Goal: Task Accomplishment & Management: Manage account settings

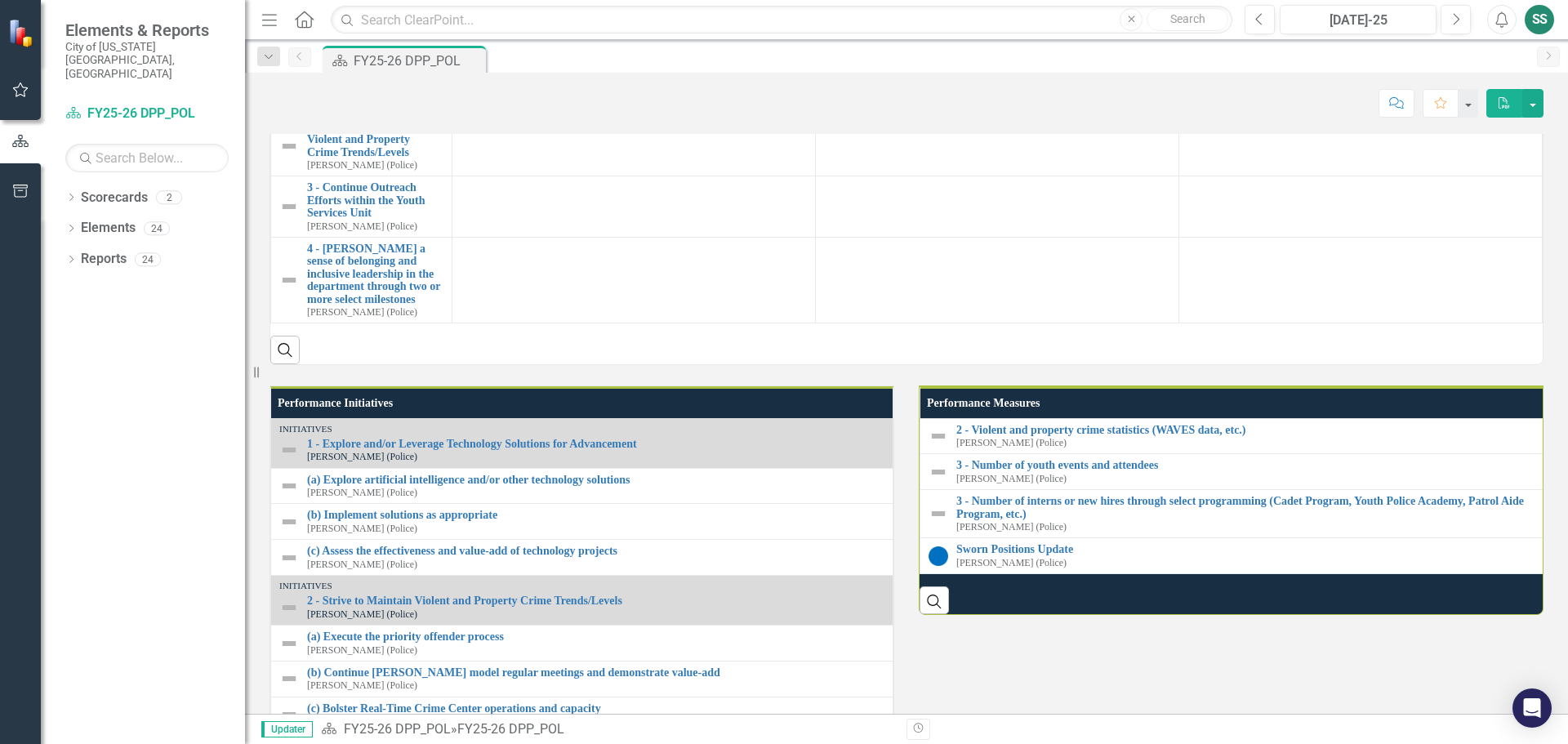
scroll to position [1307, 0]
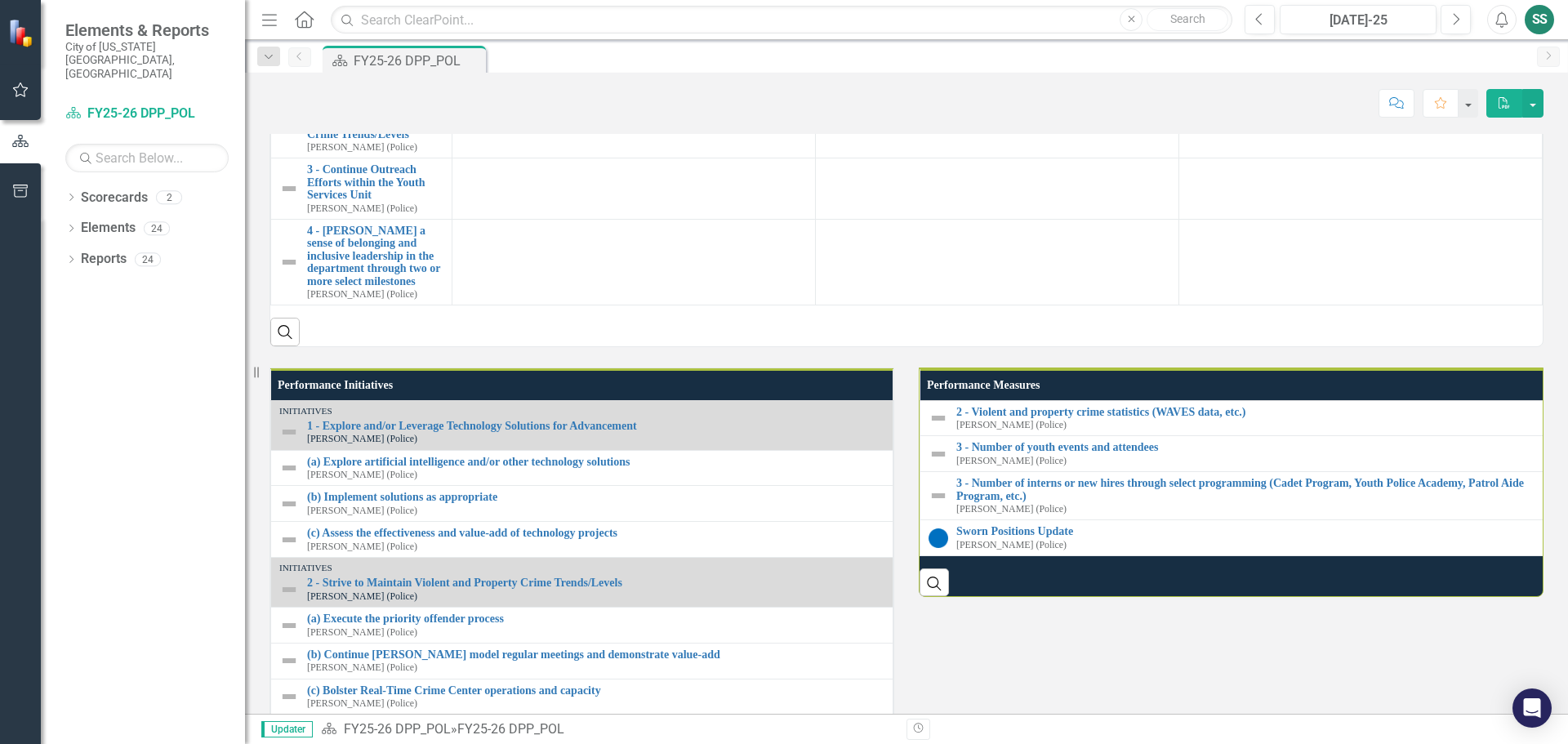
click at [404, 79] on link "1 - Explore and/or Leverage Technology Solutions for Advancement" at bounding box center [375, 61] width 137 height 37
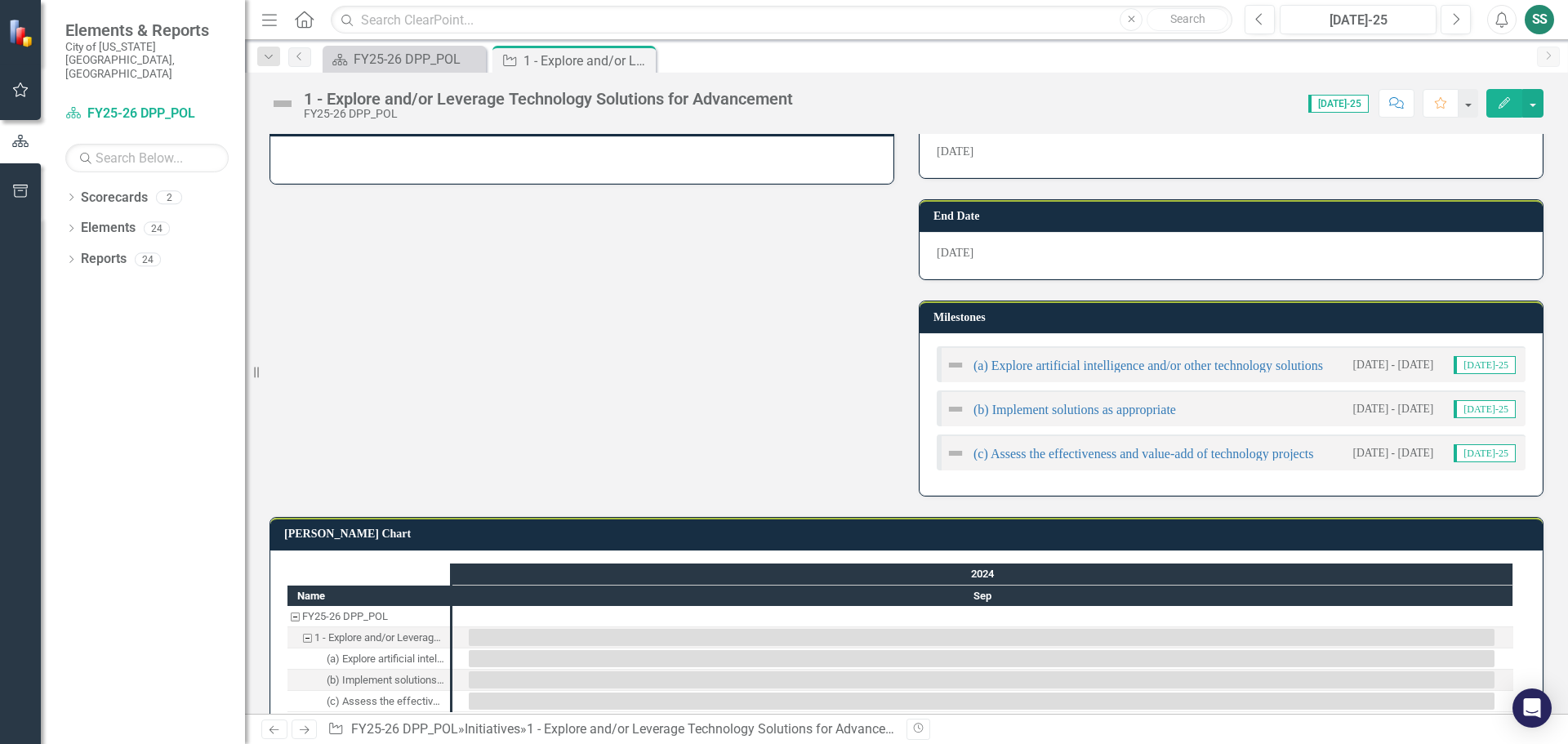
scroll to position [442, 0]
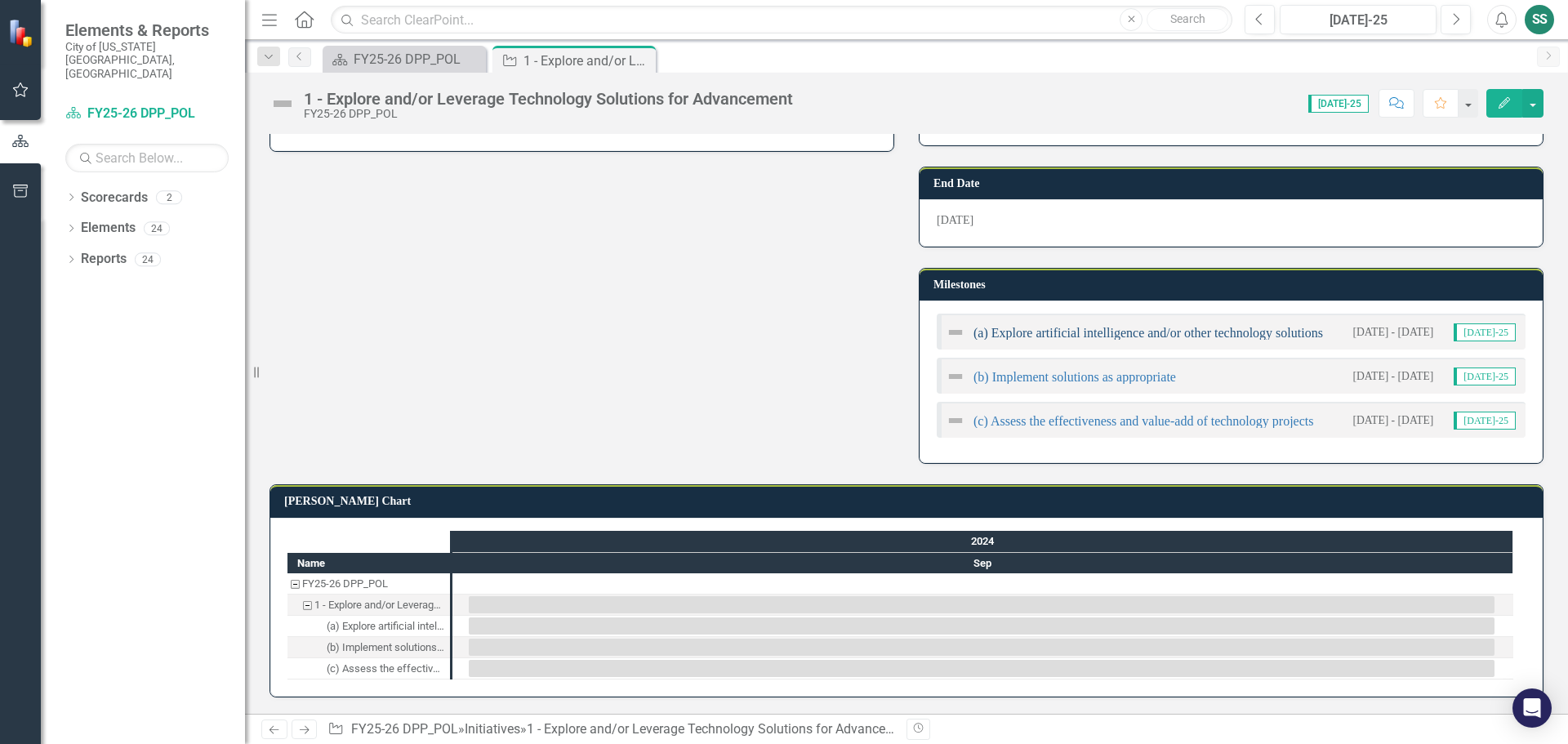
click at [1100, 332] on link "(a) Explore artificial intelligence and/or other technology solutions" at bounding box center [1148, 332] width 350 height 14
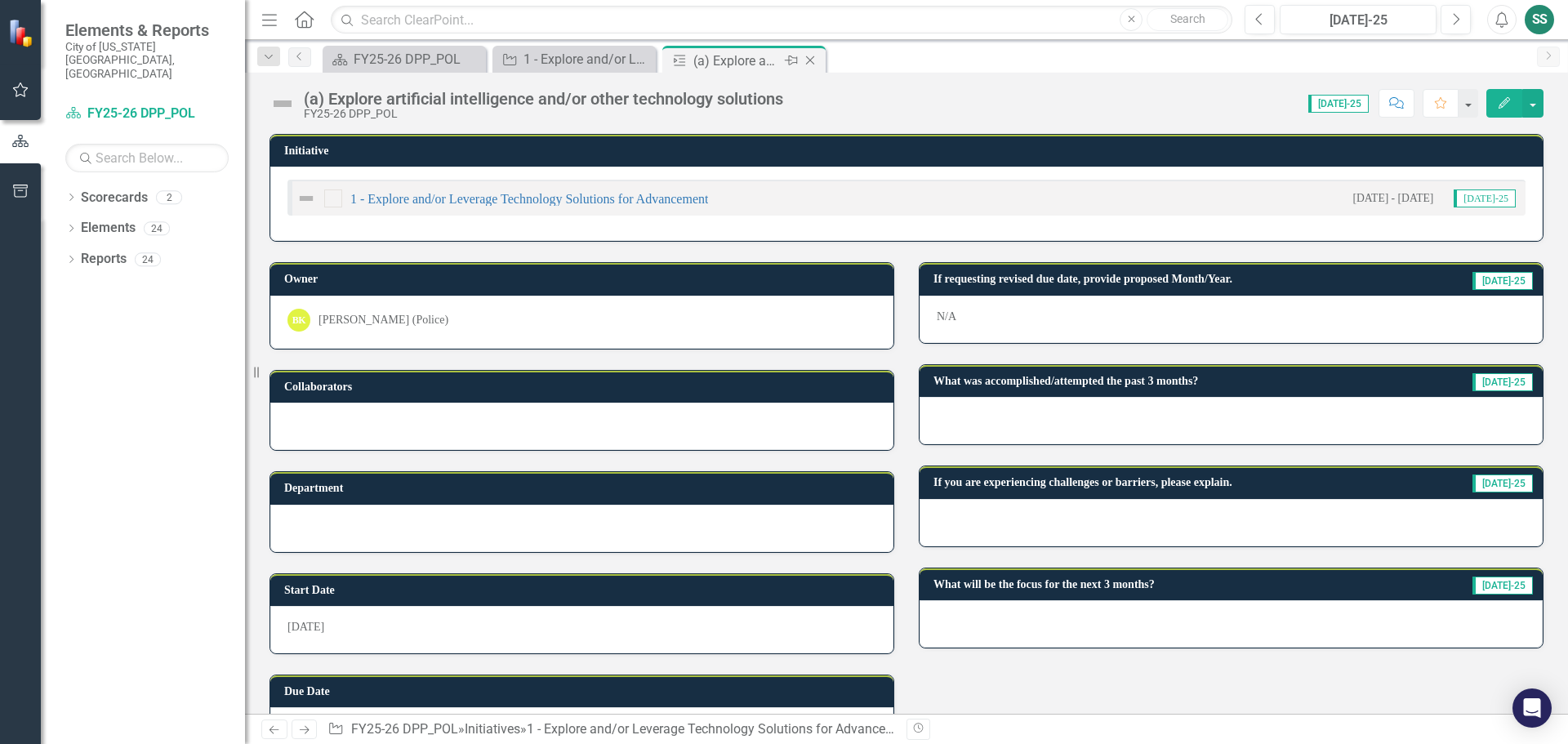
click at [812, 57] on icon "Close" at bounding box center [811, 61] width 17 height 13
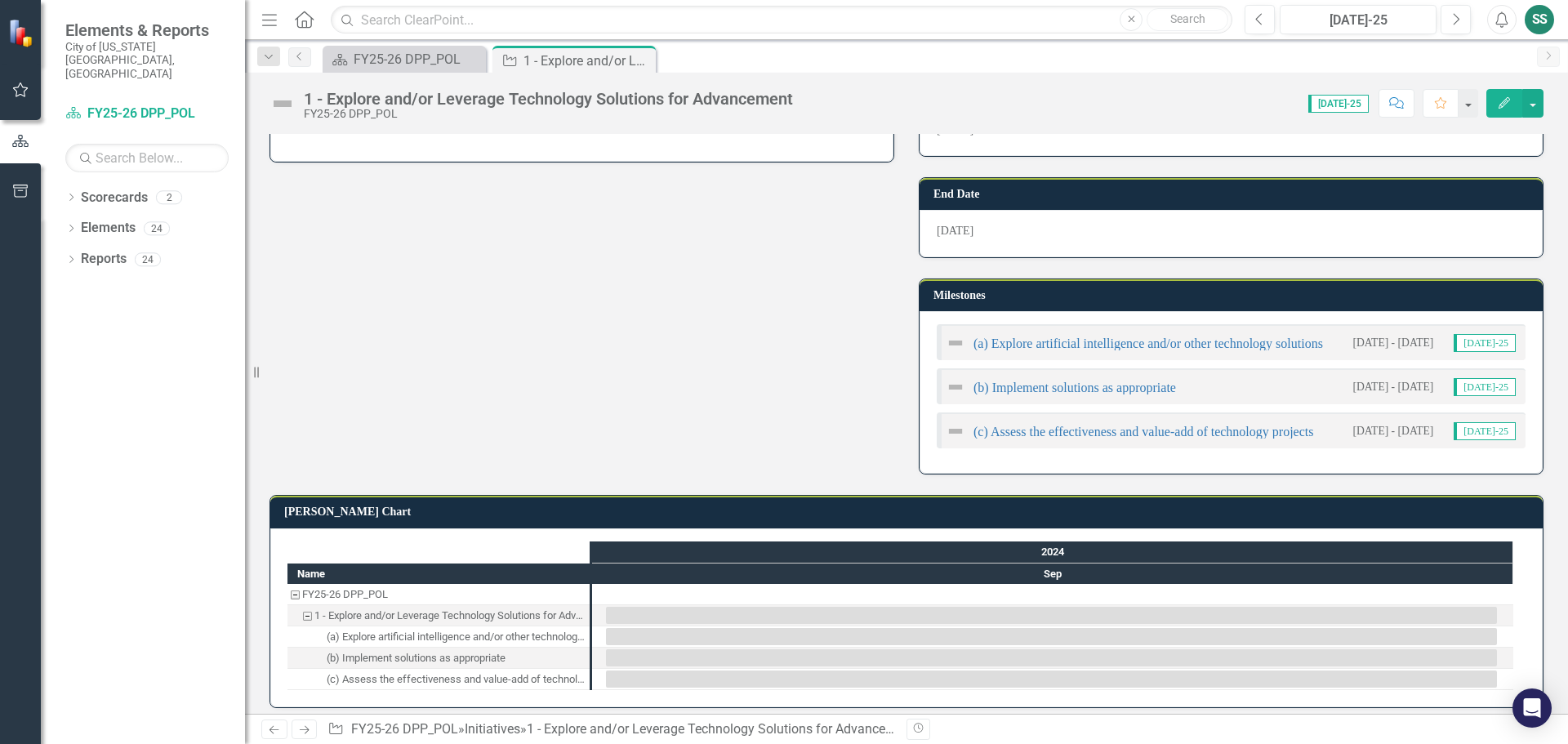
scroll to position [442, 0]
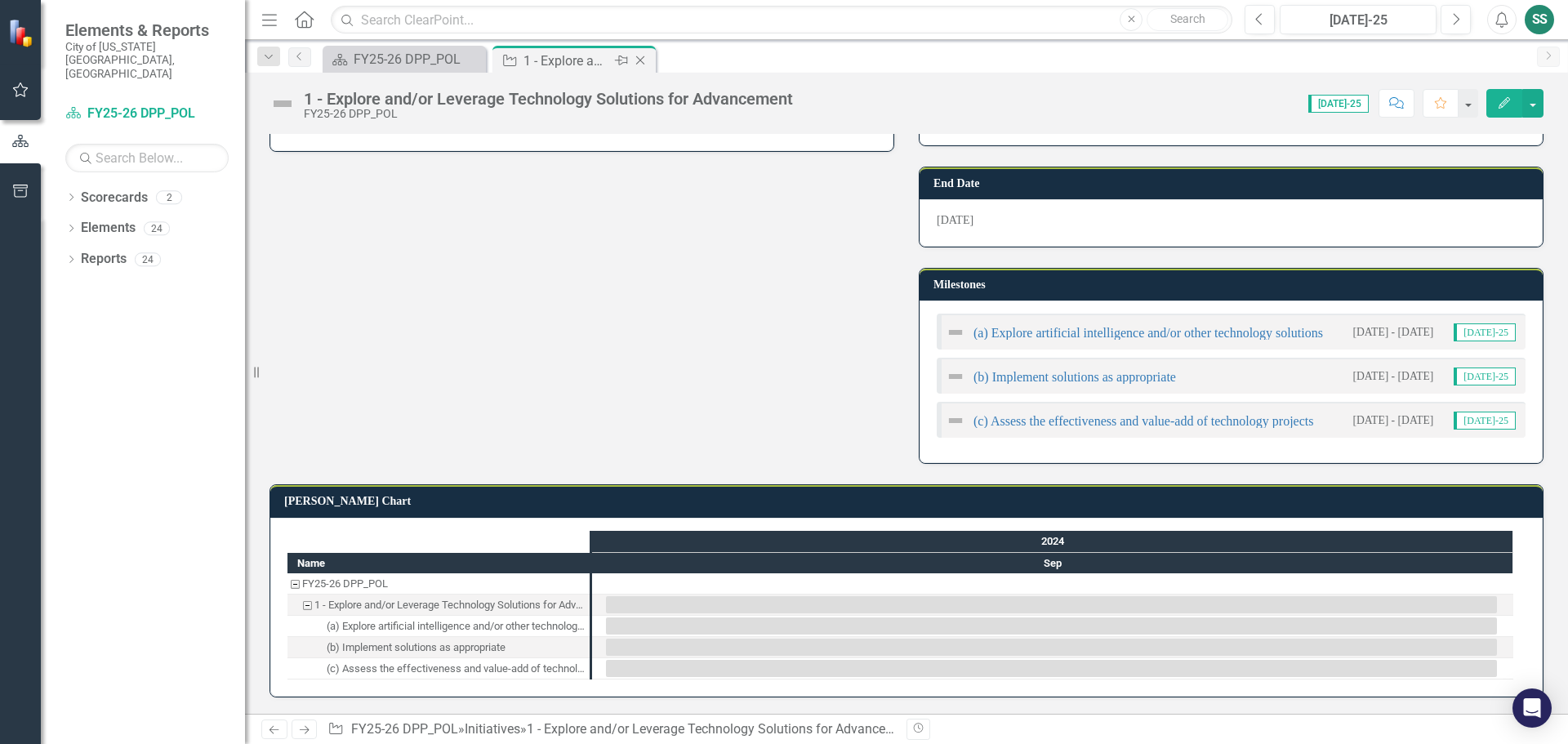
click at [649, 66] on icon "Close" at bounding box center [640, 61] width 17 height 13
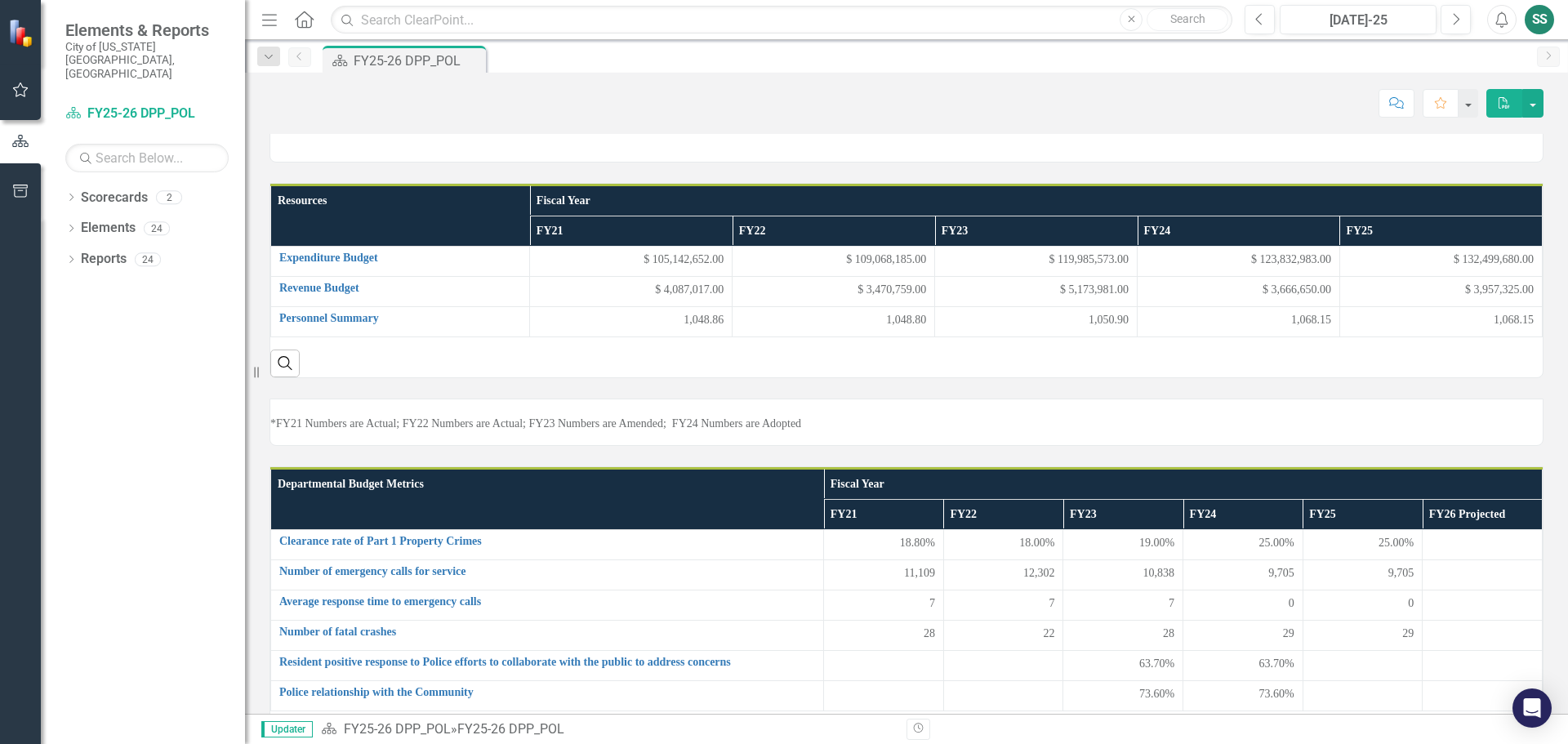
scroll to position [82, 0]
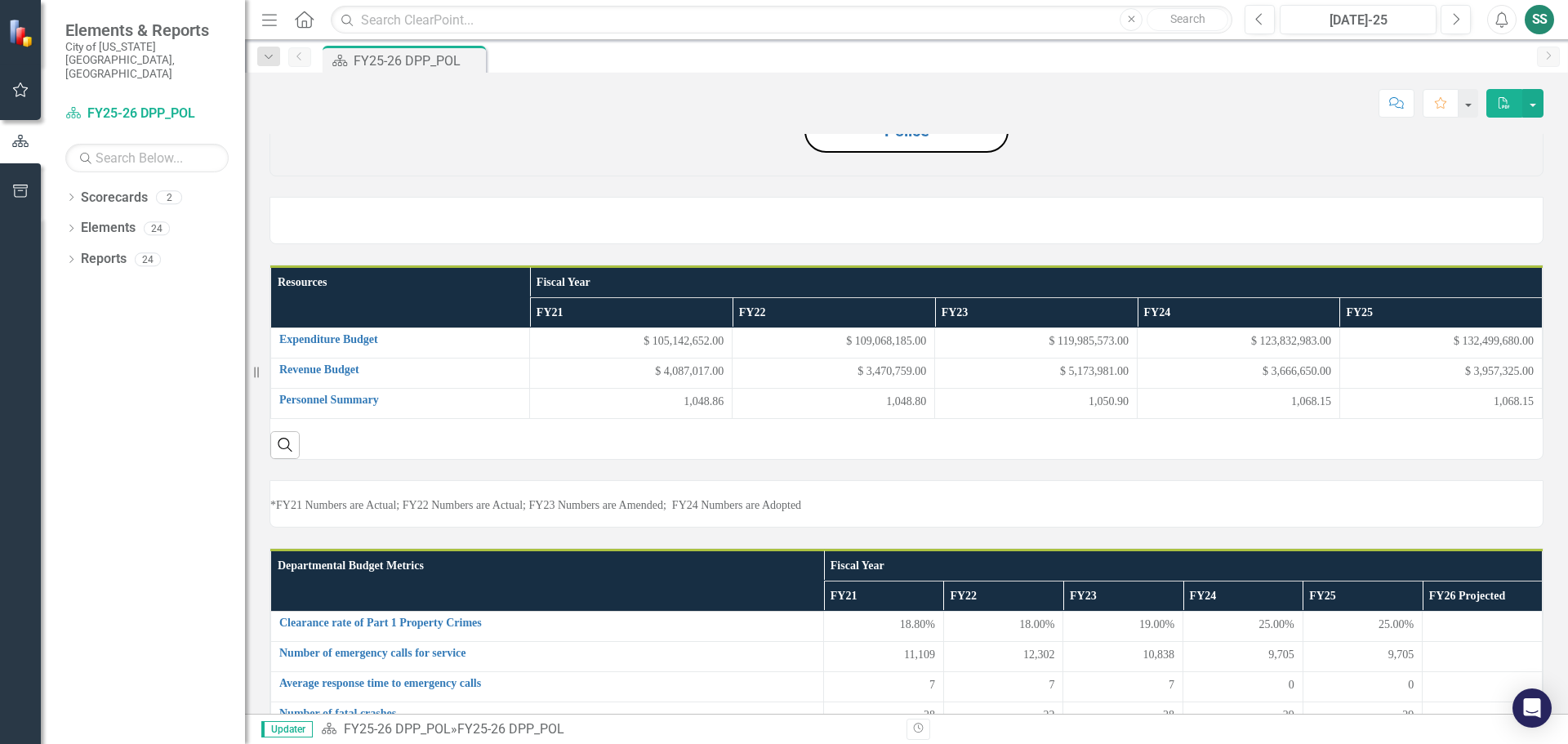
click at [864, 153] on button "Police" at bounding box center [905, 131] width 204 height 44
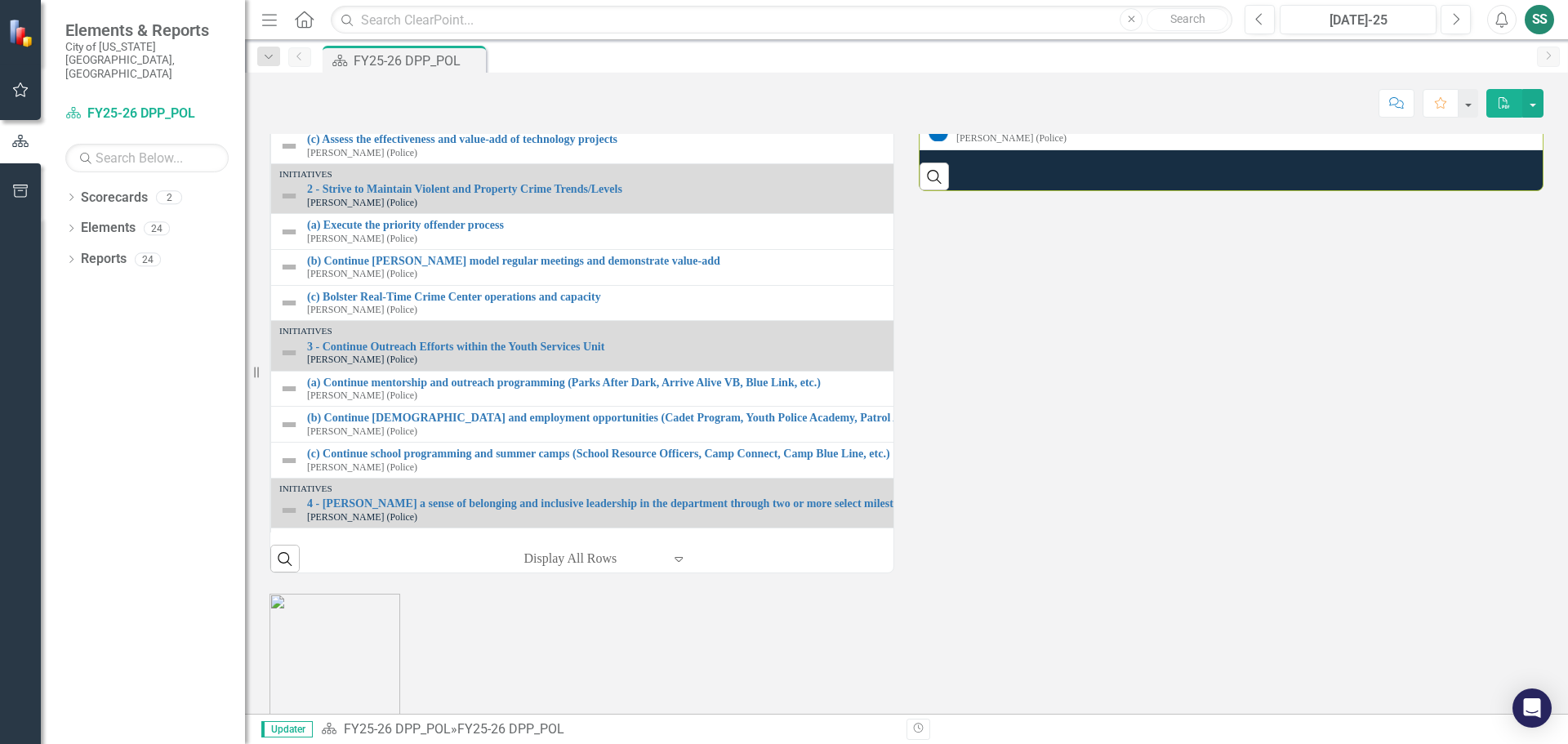
scroll to position [1665, 0]
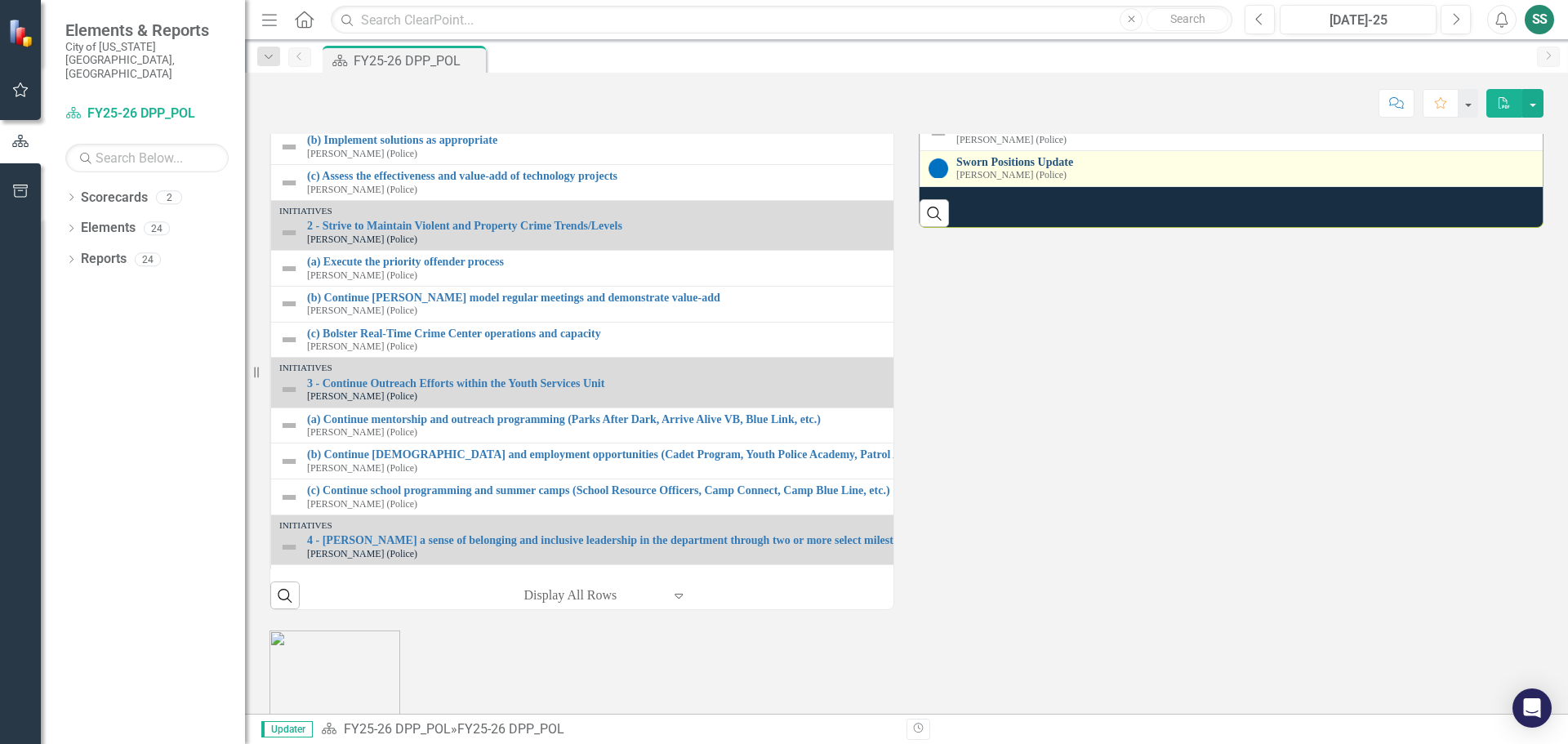
click at [1048, 169] on link "Sworn Positions Update" at bounding box center [1572, 162] width 1231 height 12
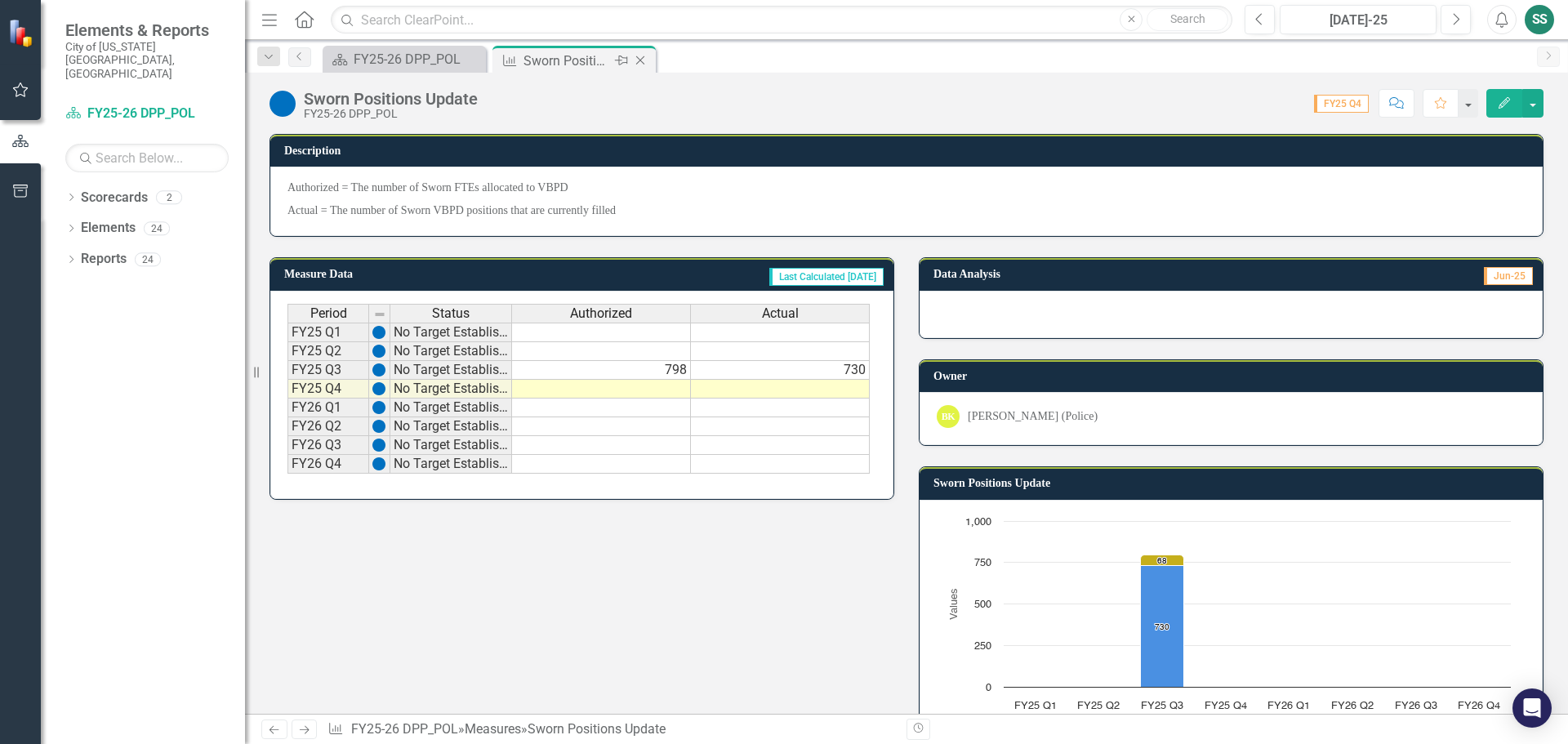
click at [643, 59] on icon "Close" at bounding box center [640, 61] width 17 height 13
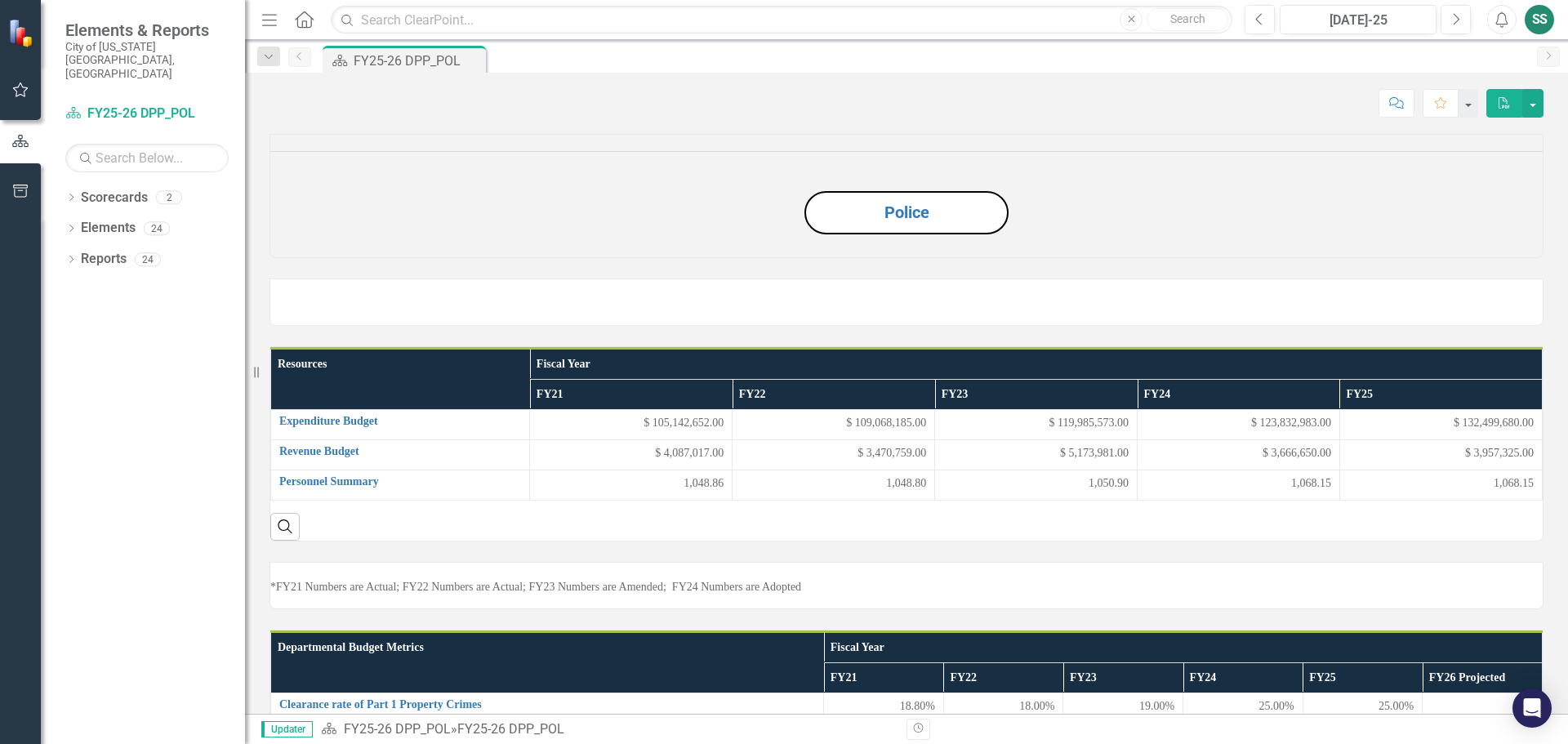
click at [1548, 20] on div "SS" at bounding box center [1539, 20] width 30 height 30
click at [1479, 210] on link "Logout Log Out" at bounding box center [1489, 206] width 129 height 30
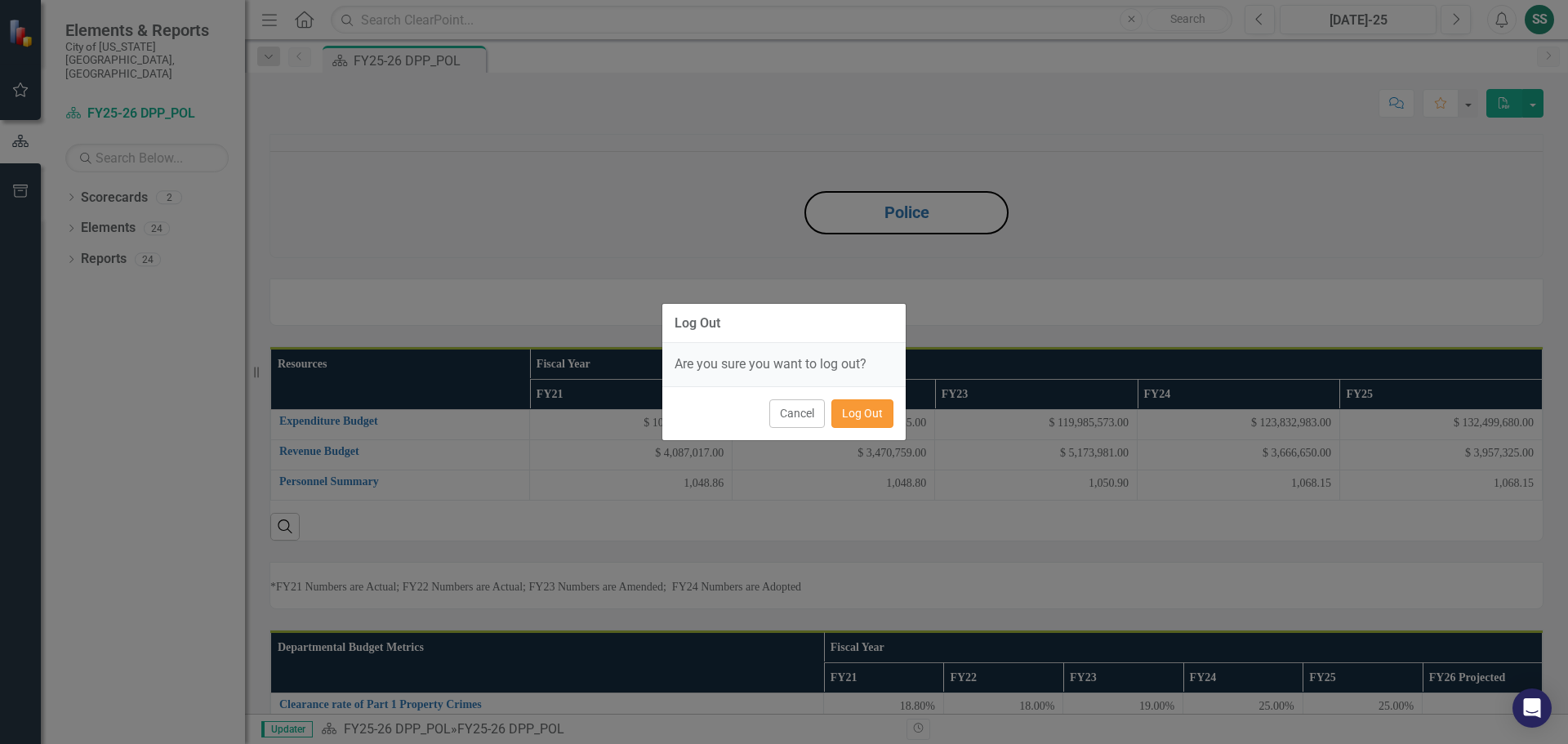
click at [851, 416] on button "Log Out" at bounding box center [862, 413] width 62 height 29
